Goal: Information Seeking & Learning: Check status

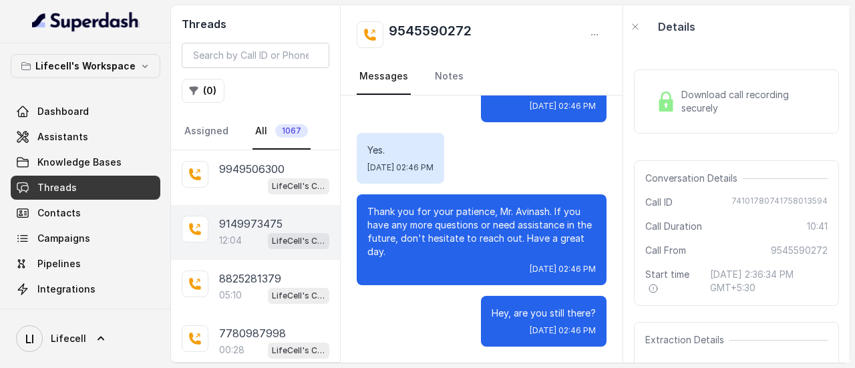
click at [260, 221] on p "9149973475" at bounding box center [250, 224] width 63 height 16
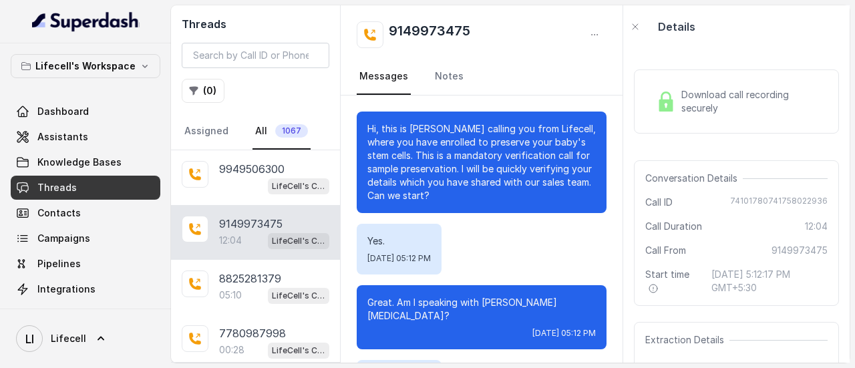
scroll to position [8380, 0]
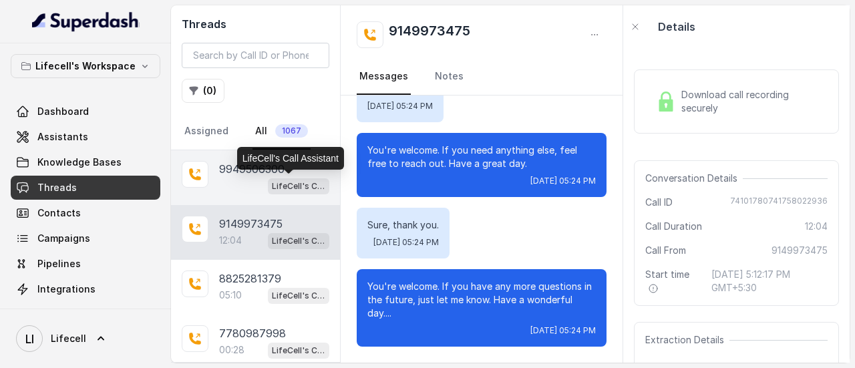
click at [272, 180] on p "LifeCell's Call Assistant" at bounding box center [298, 186] width 53 height 13
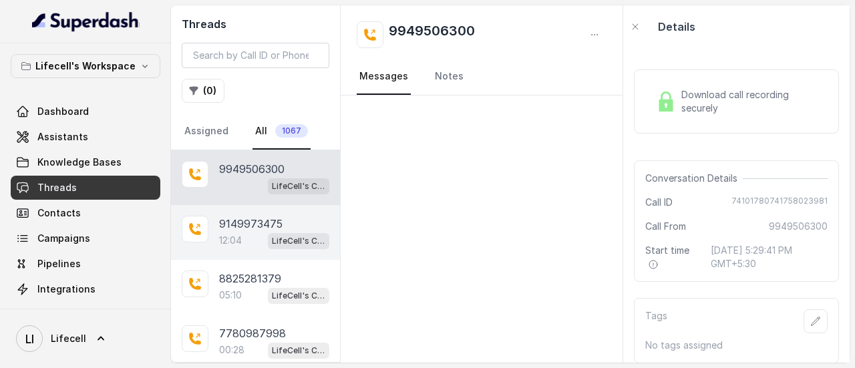
click at [292, 218] on div "9149973475" at bounding box center [274, 224] width 110 height 16
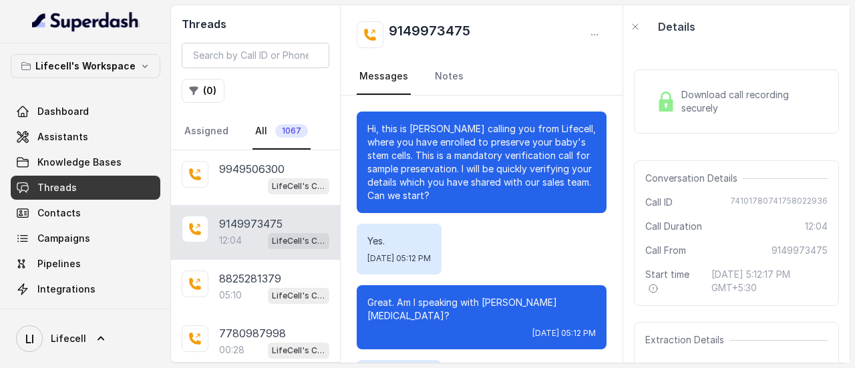
scroll to position [8380, 0]
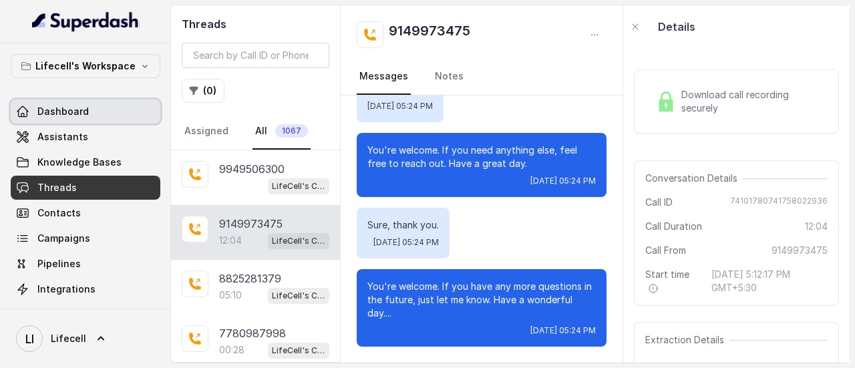
click at [124, 112] on link "Dashboard" at bounding box center [86, 111] width 150 height 24
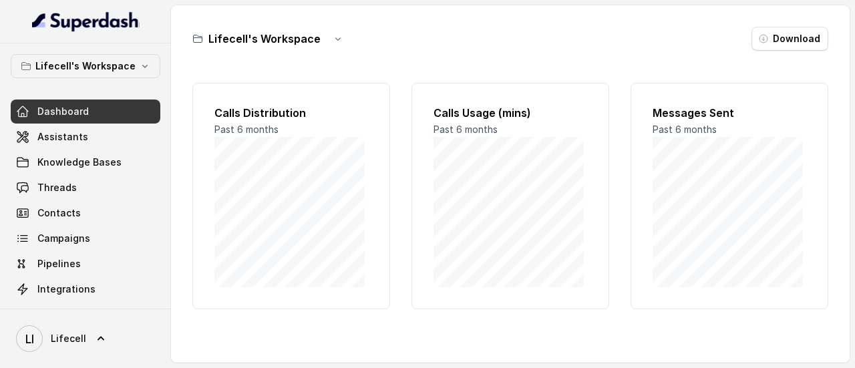
click at [537, 49] on div "Lifecell's Workspace Download" at bounding box center [510, 39] width 636 height 24
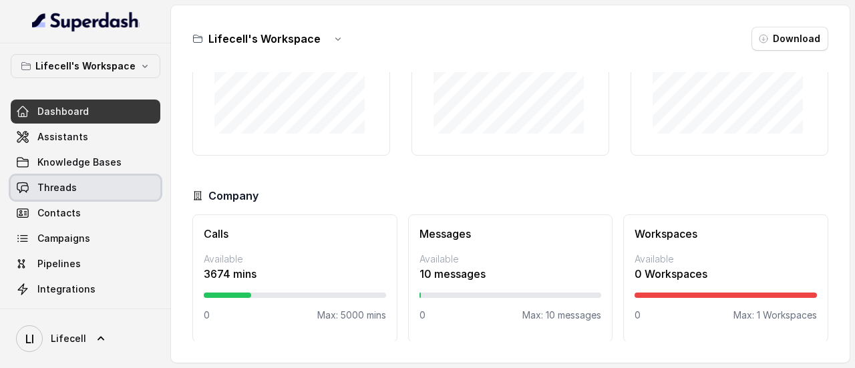
click at [79, 182] on link "Threads" at bounding box center [86, 188] width 150 height 24
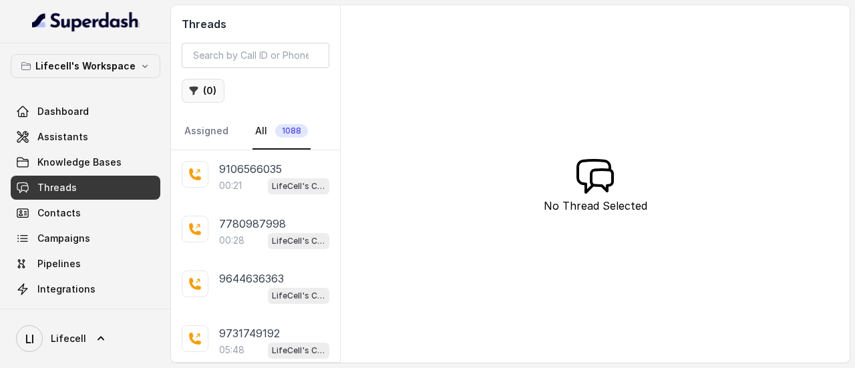
click at [208, 92] on button "( 0 )" at bounding box center [203, 91] width 43 height 24
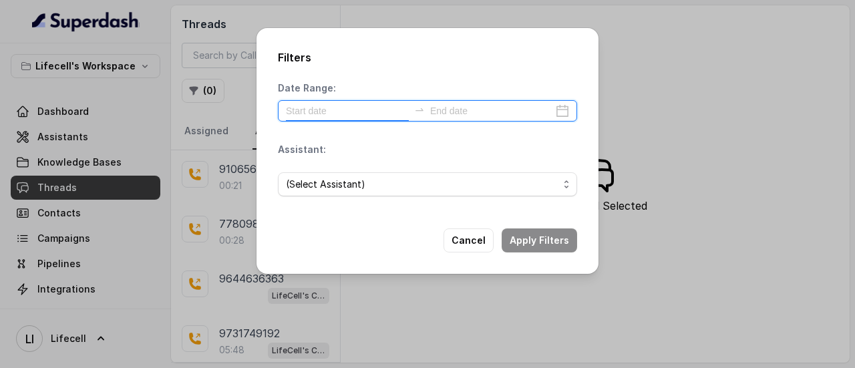
click at [383, 112] on input at bounding box center [347, 110] width 123 height 15
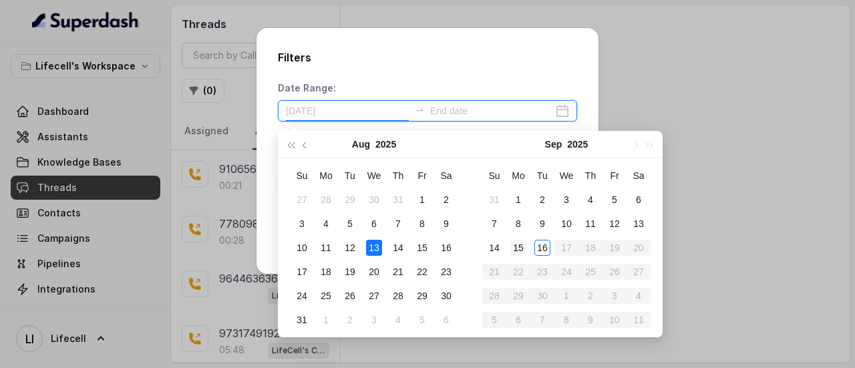
type input "[DATE]"
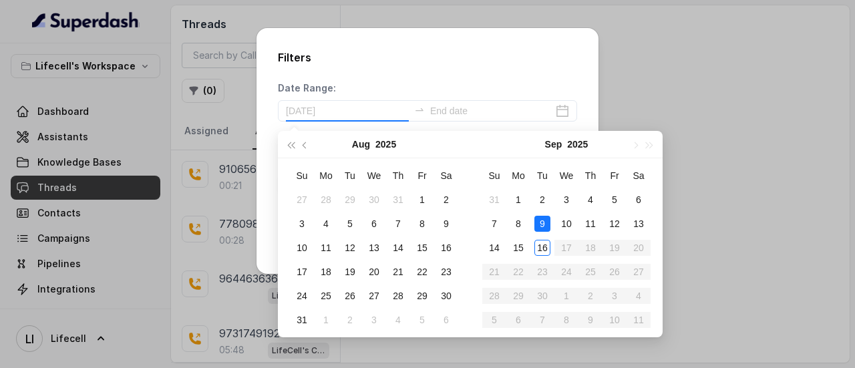
click at [537, 228] on div "9" at bounding box center [542, 224] width 16 height 16
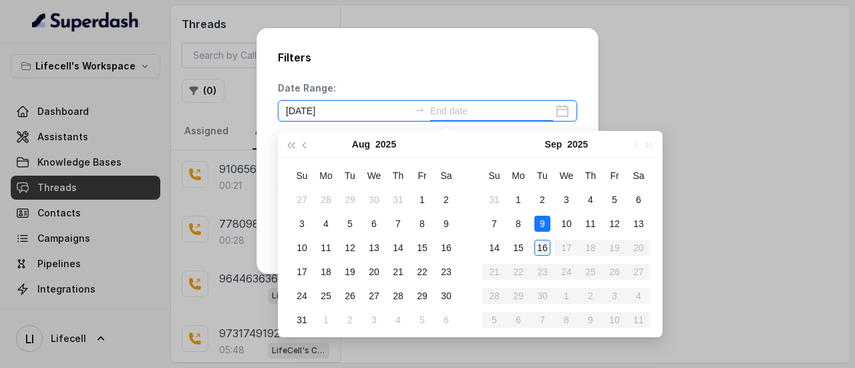
type input "[DATE]"
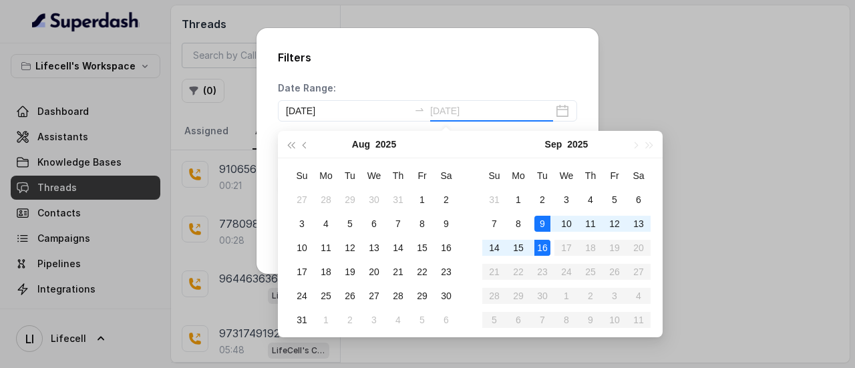
click at [537, 242] on div "16" at bounding box center [542, 248] width 16 height 16
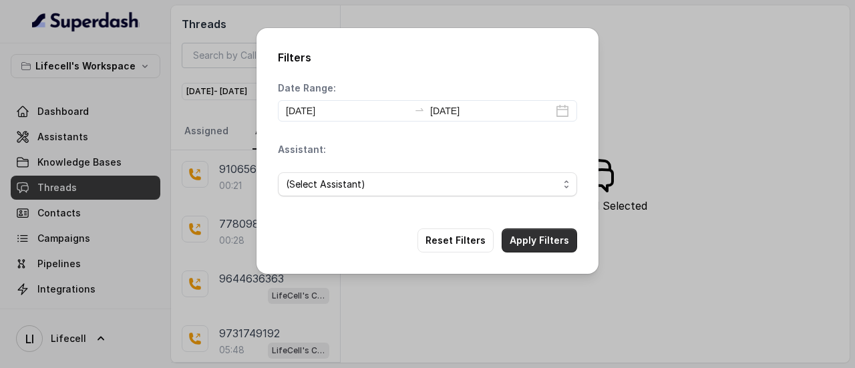
click at [535, 234] on button "Apply Filters" at bounding box center [538, 240] width 75 height 24
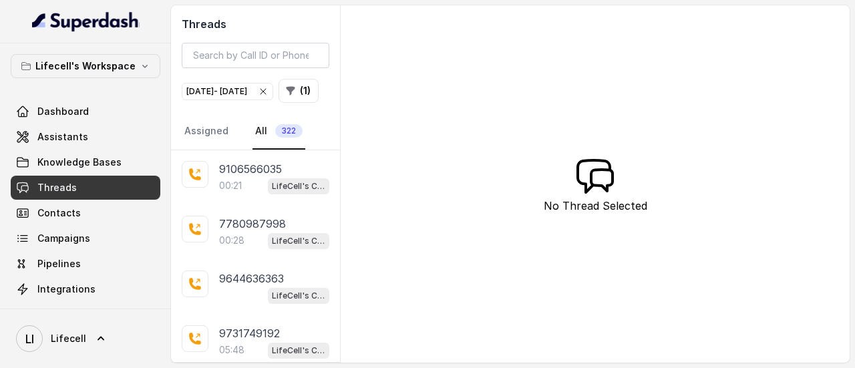
click at [268, 88] on div "[DATE] - [DATE]" at bounding box center [227, 91] width 82 height 13
click at [208, 92] on button "( 0 )" at bounding box center [203, 91] width 43 height 24
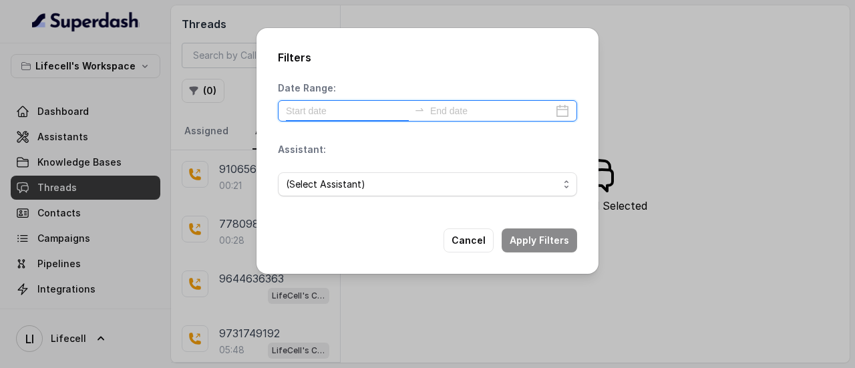
click at [366, 111] on input at bounding box center [347, 110] width 123 height 15
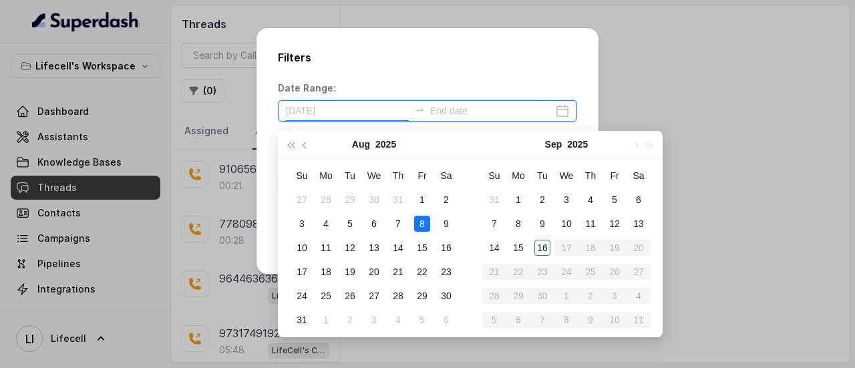
type input "[DATE]"
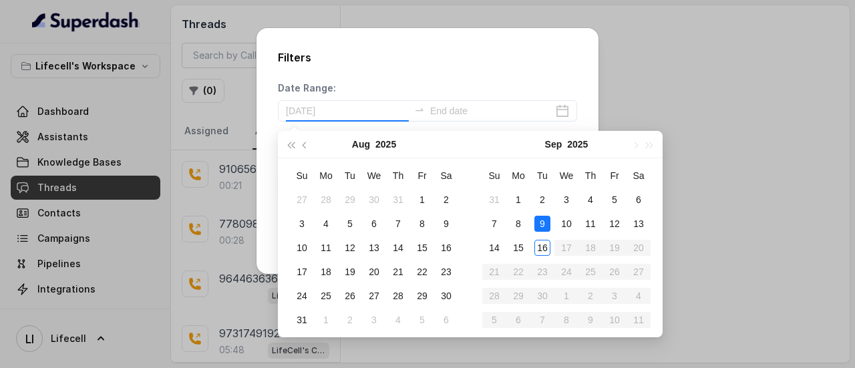
click at [537, 224] on div "9" at bounding box center [542, 224] width 16 height 16
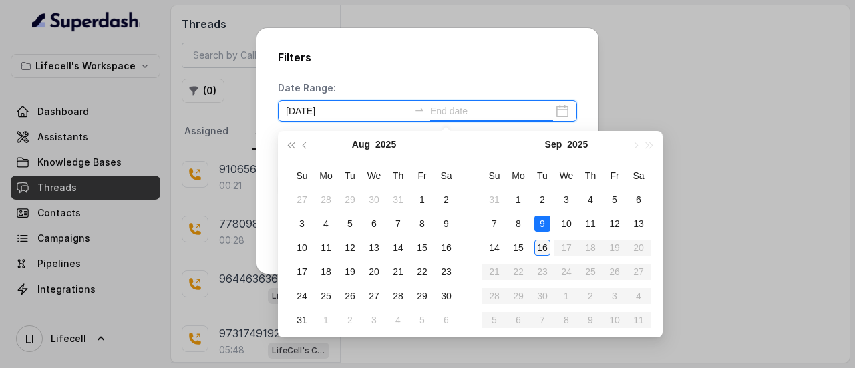
type input "[DATE]"
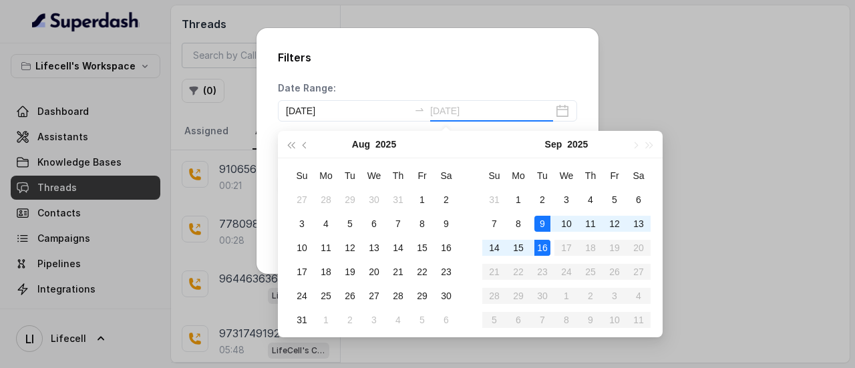
click at [541, 247] on div "16" at bounding box center [542, 248] width 16 height 16
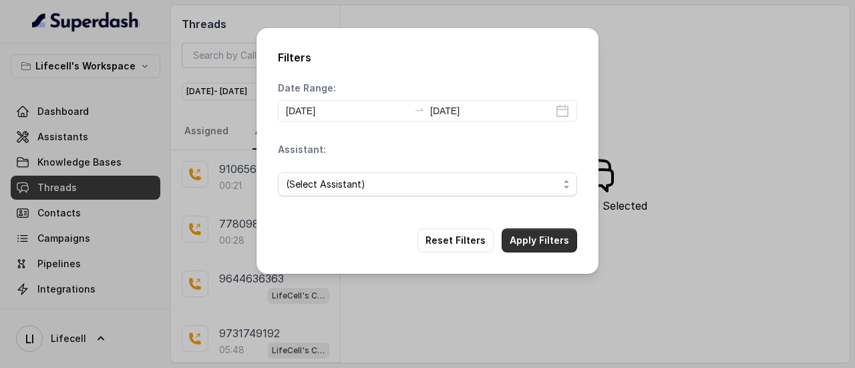
click at [546, 241] on button "Apply Filters" at bounding box center [538, 240] width 75 height 24
